Goal: Communication & Community: Answer question/provide support

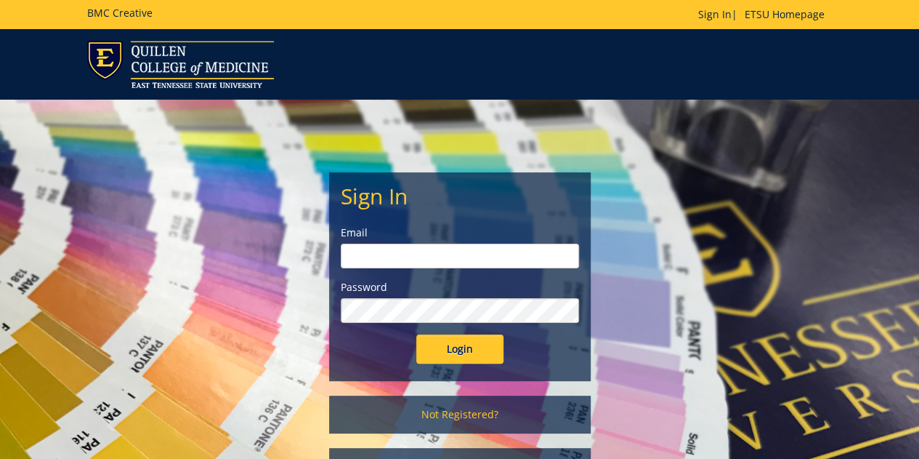
type input "[EMAIL_ADDRESS][DOMAIN_NAME]"
click at [469, 341] on input "Login" at bounding box center [459, 348] width 87 height 29
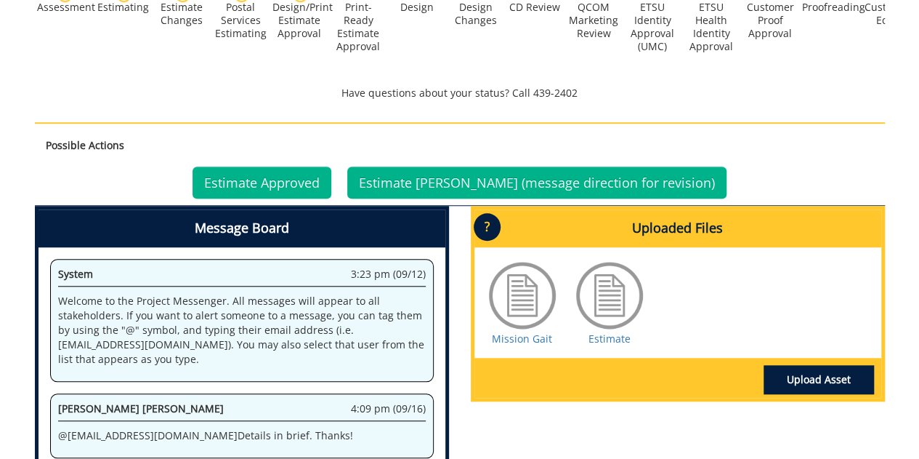
scroll to position [503, 0]
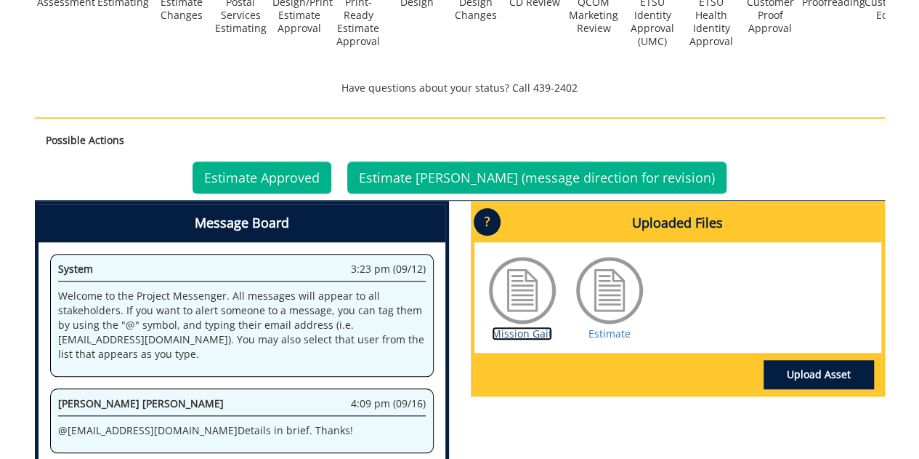
click at [516, 326] on link "Mission Gait" at bounding box center [522, 333] width 60 height 14
click at [612, 326] on link "Estimate" at bounding box center [610, 333] width 42 height 14
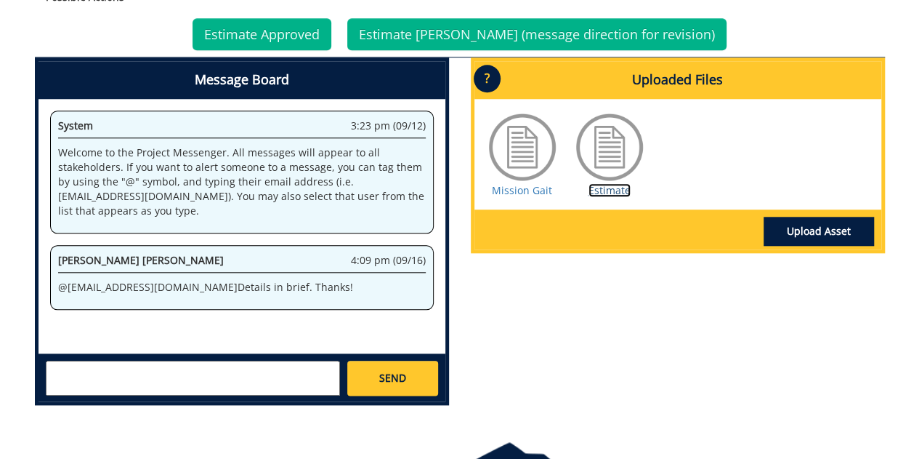
scroll to position [651, 0]
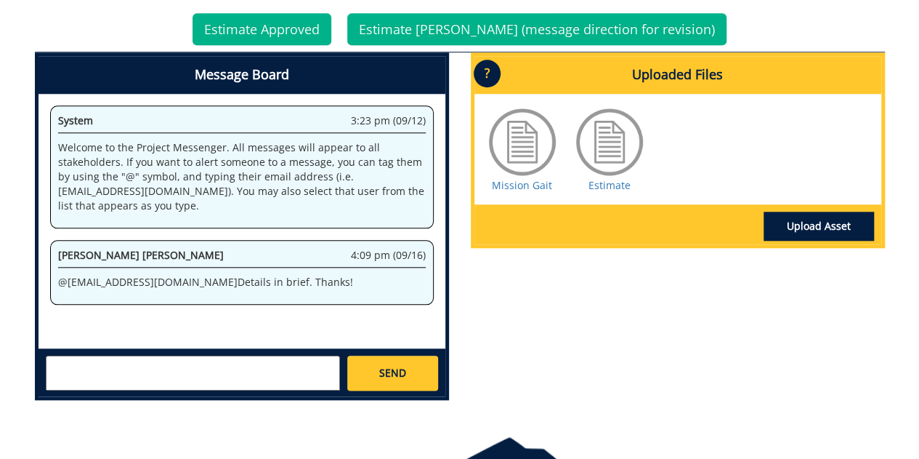
click at [285, 355] on textarea at bounding box center [193, 372] width 294 height 35
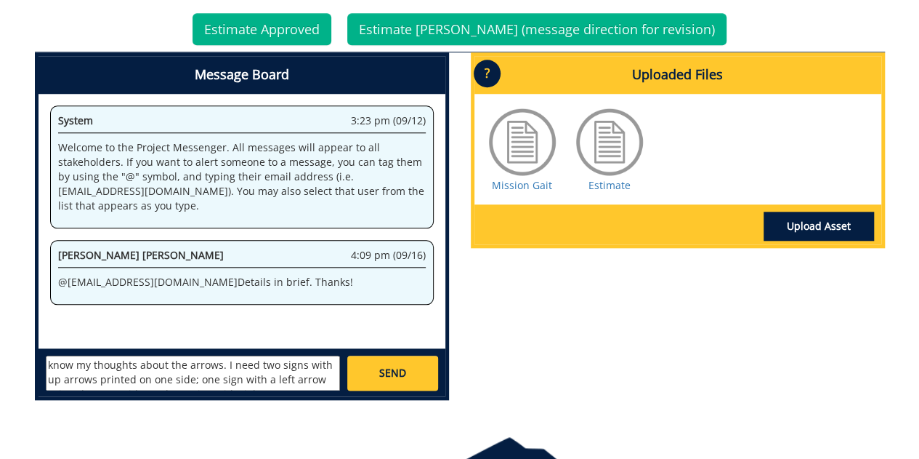
scroll to position [58, 0]
type textarea "@campbelltc@etsu.edu Hi Taylor! The quote if fine and I'll approve it but want …"
click at [384, 366] on span "SEND" at bounding box center [392, 373] width 27 height 15
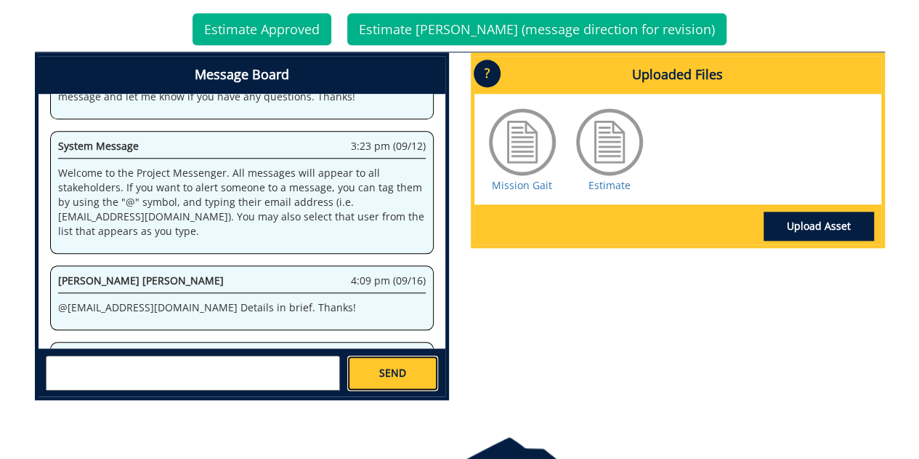
scroll to position [27290, 0]
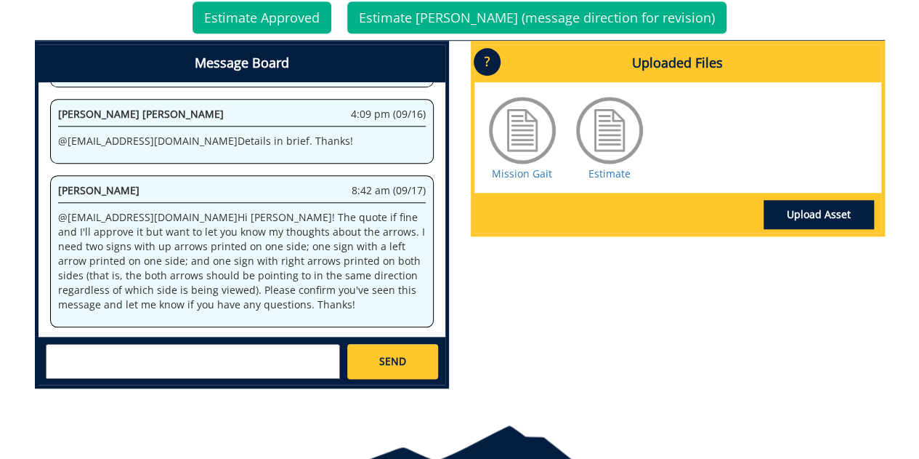
scroll to position [705, 0]
